Goal: Find contact information: Find contact information

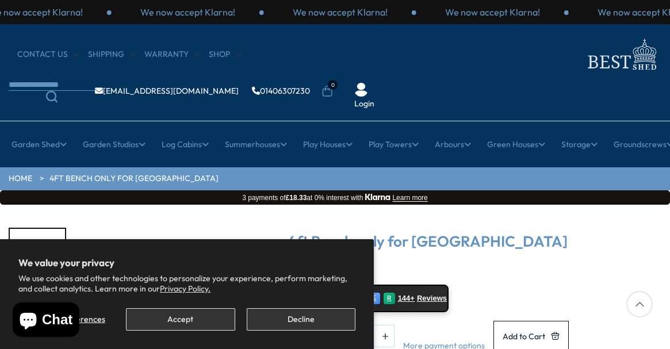
click at [186, 313] on button "Accept" at bounding box center [180, 319] width 109 height 22
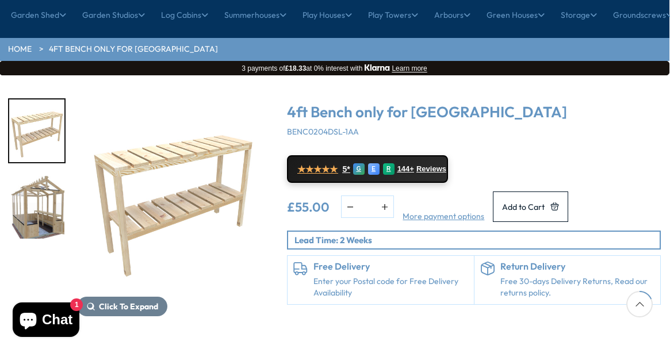
scroll to position [121, 1]
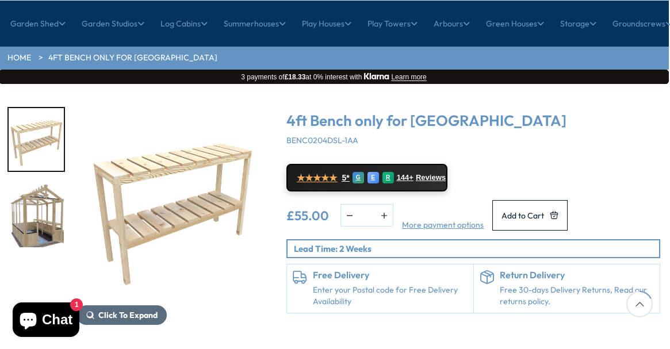
click at [144, 310] on span "Click To Expand" at bounding box center [127, 315] width 59 height 10
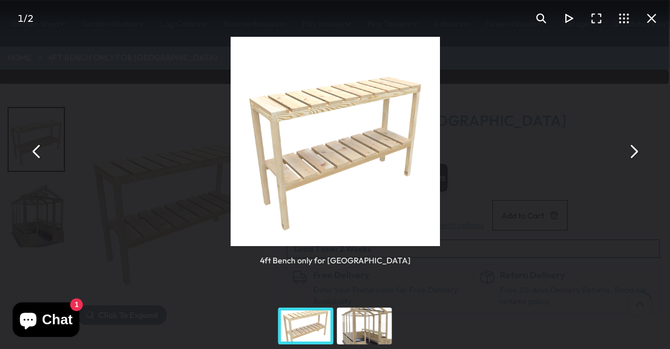
click at [483, 110] on div "4ft Bench only for [GEOGRAPHIC_DATA]" at bounding box center [335, 151] width 670 height 303
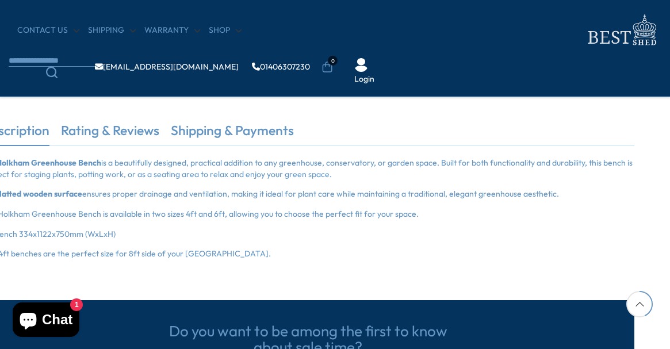
scroll to position [266, 27]
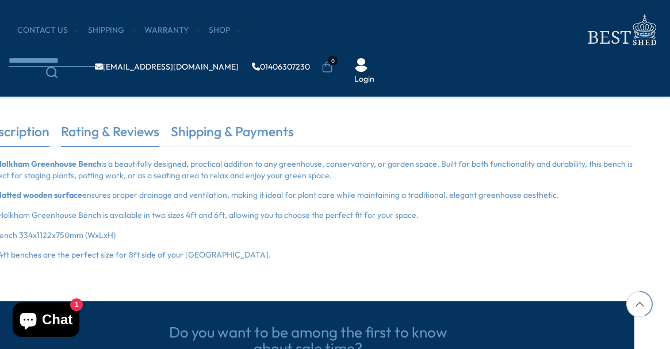
click at [136, 134] on link "Rating & Reviews" at bounding box center [110, 135] width 98 height 24
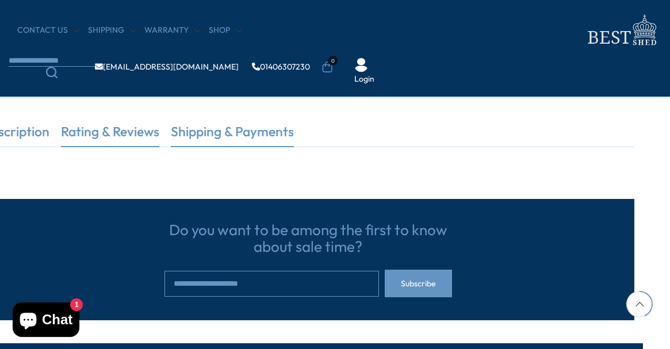
click at [196, 136] on link "Shipping & Payments" at bounding box center [232, 135] width 123 height 24
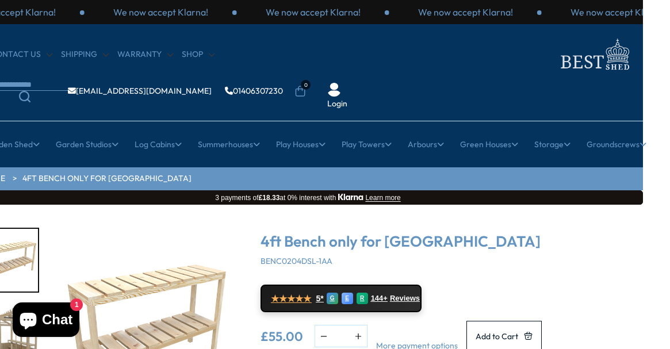
scroll to position [0, 27]
click at [25, 55] on link "CONTACT US" at bounding box center [21, 55] width 62 height 12
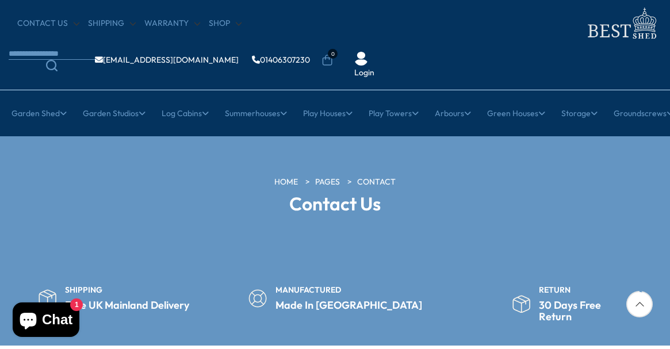
scroll to position [32, 0]
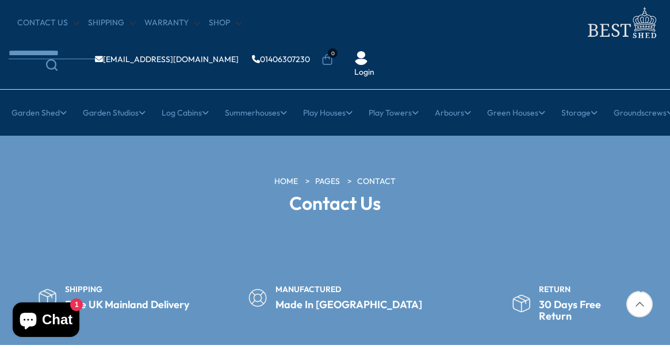
click at [375, 176] on link "Contact" at bounding box center [376, 182] width 39 height 12
click at [349, 193] on h2 "Contact Us" at bounding box center [335, 203] width 318 height 20
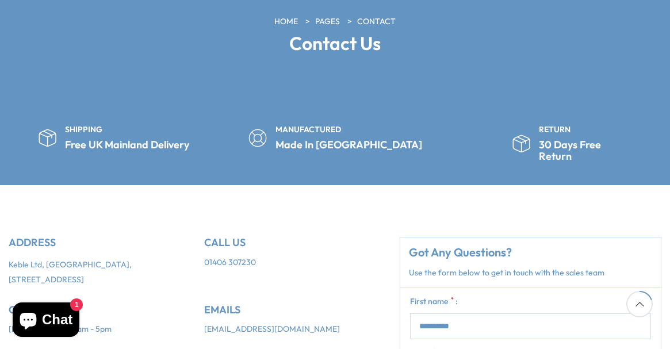
scroll to position [192, 0]
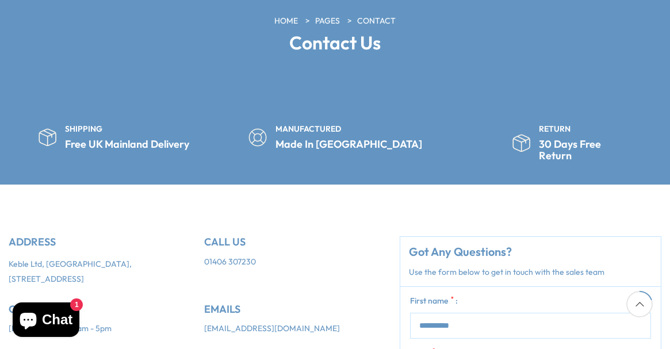
click at [261, 323] on link "[EMAIL_ADDRESS][DOMAIN_NAME]" at bounding box center [272, 329] width 136 height 12
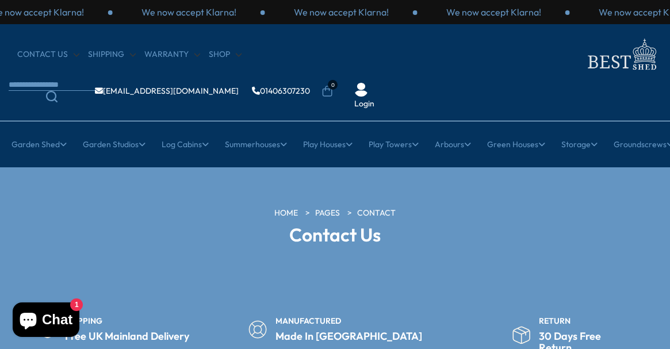
scroll to position [0, 0]
